Goal: Task Accomplishment & Management: Use online tool/utility

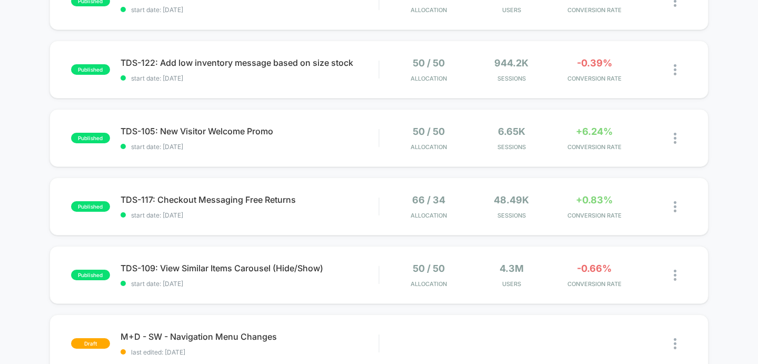
scroll to position [144, 0]
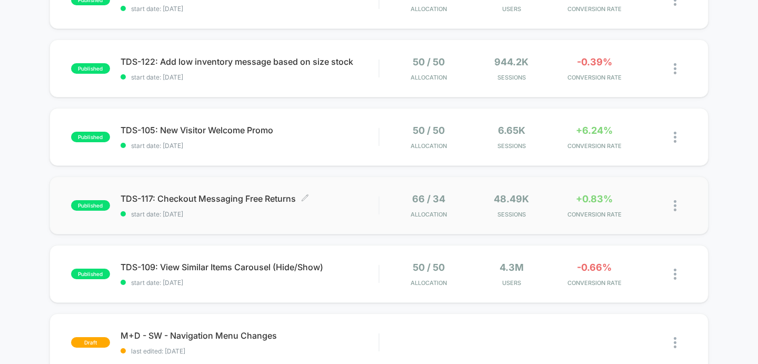
click at [238, 196] on span "TDS-117: Checkout Messaging Free Returns Click to edit experience details" at bounding box center [250, 198] width 258 height 11
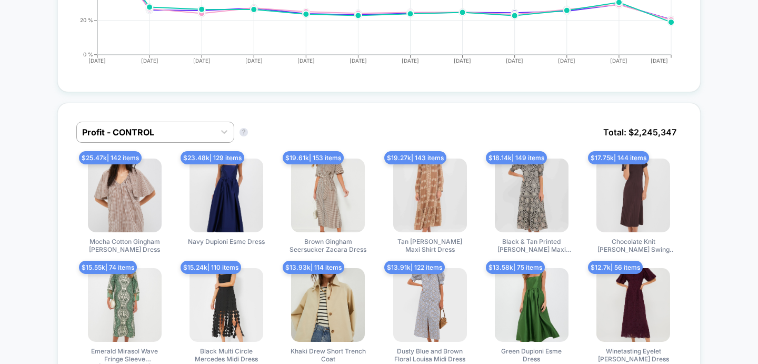
scroll to position [676, 0]
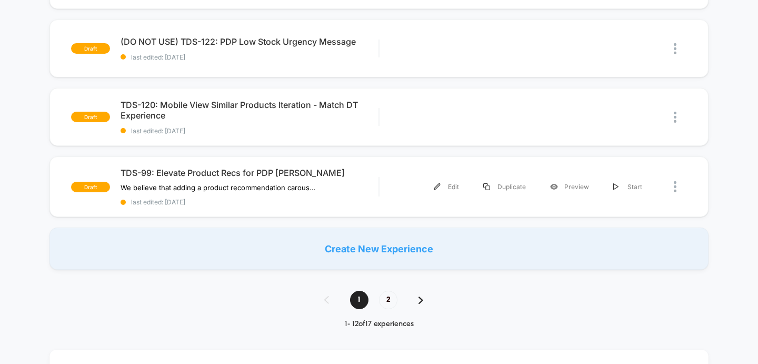
scroll to position [739, 0]
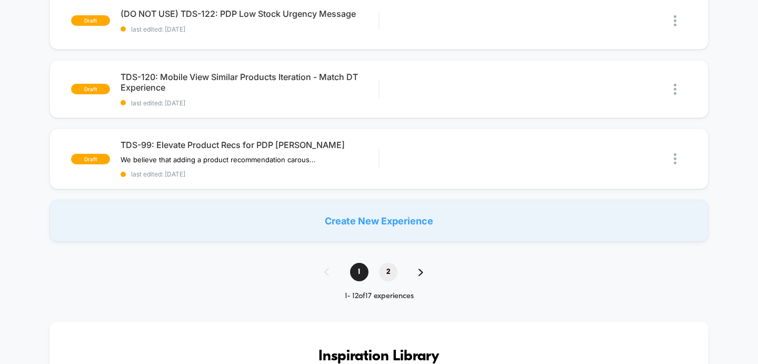
click at [385, 268] on span "2" at bounding box center [388, 272] width 18 height 18
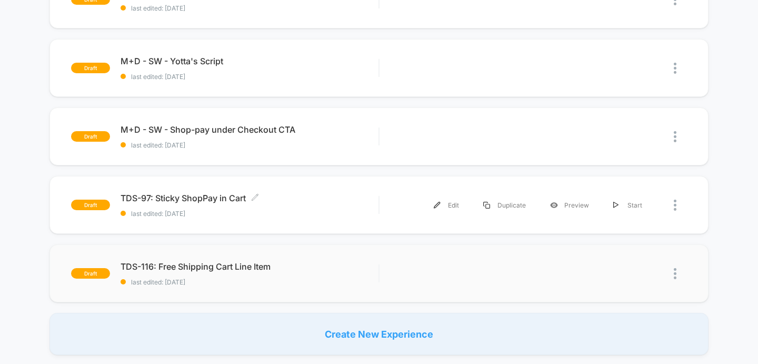
scroll to position [203, 0]
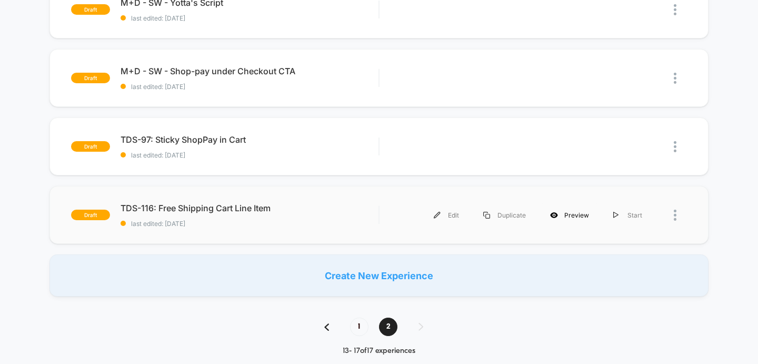
click at [568, 203] on div "Preview" at bounding box center [569, 215] width 63 height 24
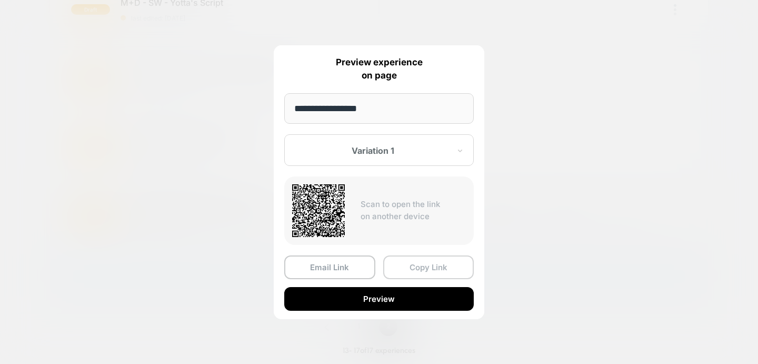
click at [407, 267] on button "Copy Link" at bounding box center [428, 267] width 91 height 24
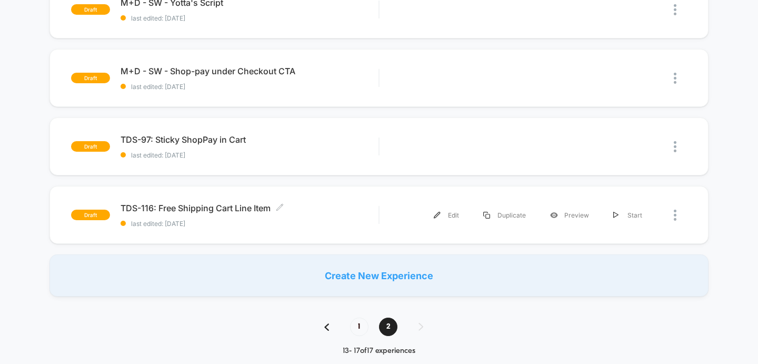
drag, startPoint x: 119, startPoint y: 207, endPoint x: 327, endPoint y: 299, distance: 227.2
drag, startPoint x: 273, startPoint y: 209, endPoint x: 136, endPoint y: 209, distance: 136.8
click at [136, 209] on span "TDS-116: Free Shipping Cart Line Item Click to edit experience details" at bounding box center [250, 208] width 258 height 11
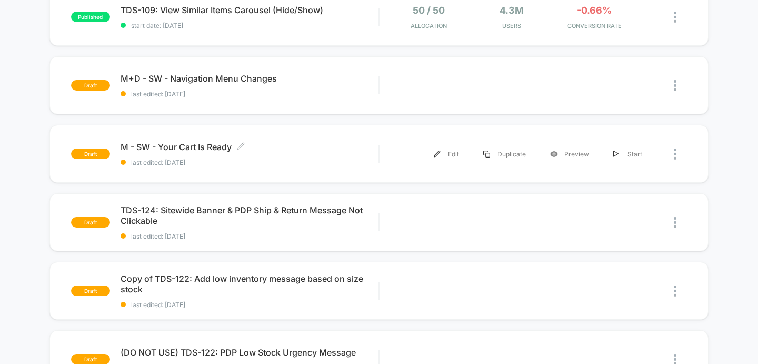
scroll to position [405, 0]
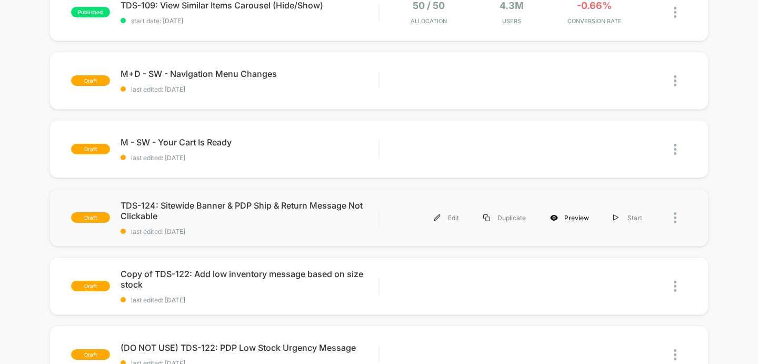
click at [558, 218] on icon at bounding box center [554, 218] width 8 height 8
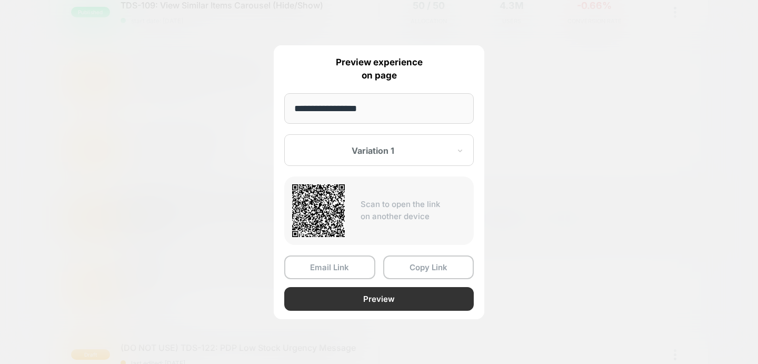
click at [427, 301] on button "Preview" at bounding box center [378, 299] width 189 height 24
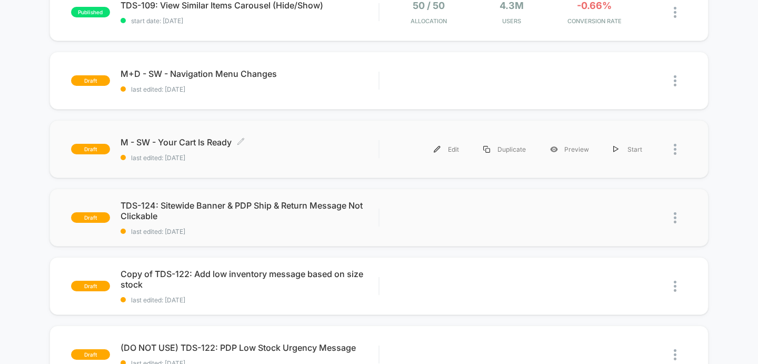
scroll to position [470, 0]
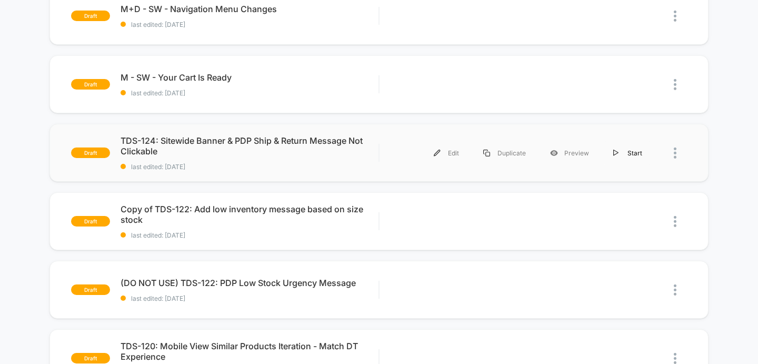
click at [637, 153] on div "Start" at bounding box center [627, 153] width 53 height 24
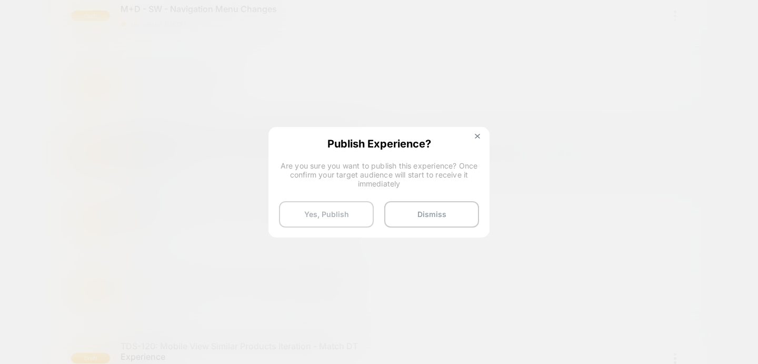
click at [351, 213] on button "Yes, Publish" at bounding box center [326, 214] width 95 height 26
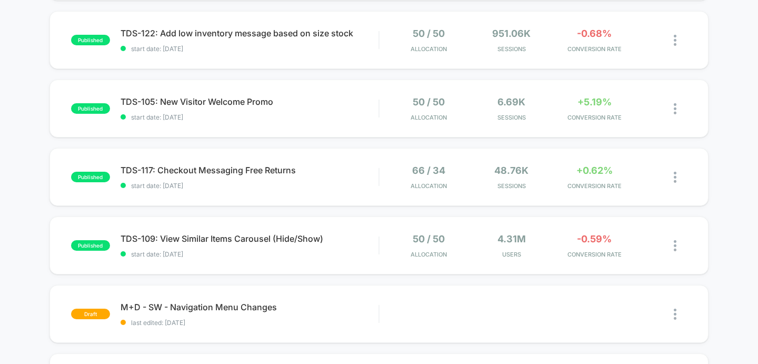
scroll to position [237, 0]
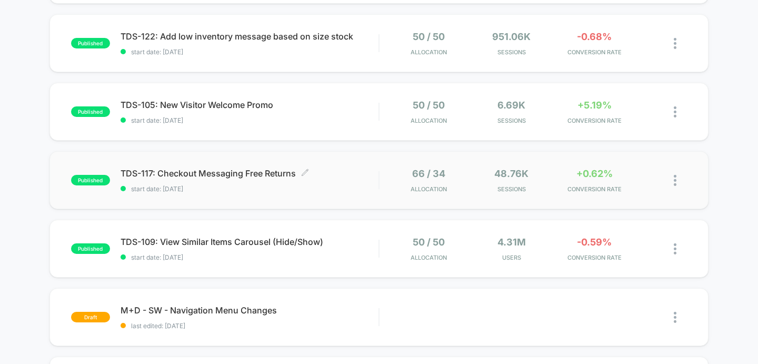
click at [203, 170] on span "TDS-117: Checkout Messaging Free Returns Click to edit experience details" at bounding box center [250, 173] width 258 height 11
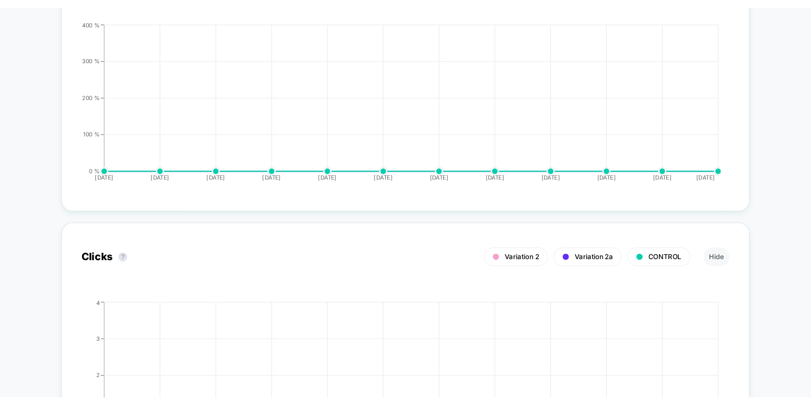
scroll to position [1902, 0]
